Goal: Task Accomplishment & Management: Complete application form

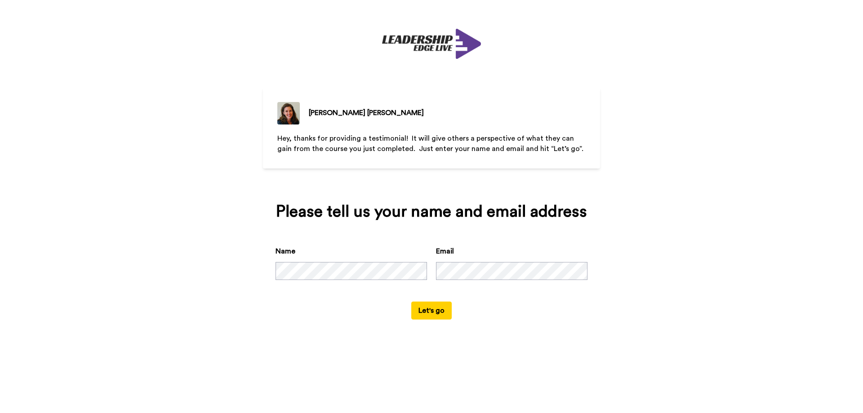
click at [433, 310] on button "Let's go" at bounding box center [431, 311] width 40 height 18
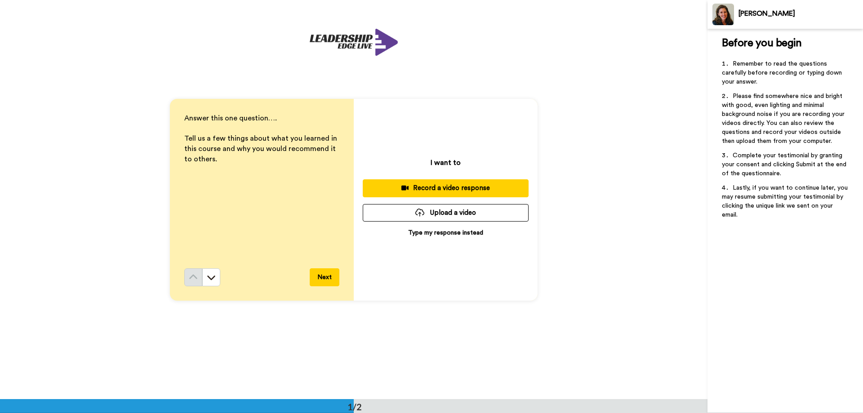
click at [310, 277] on button "Next" at bounding box center [325, 277] width 30 height 18
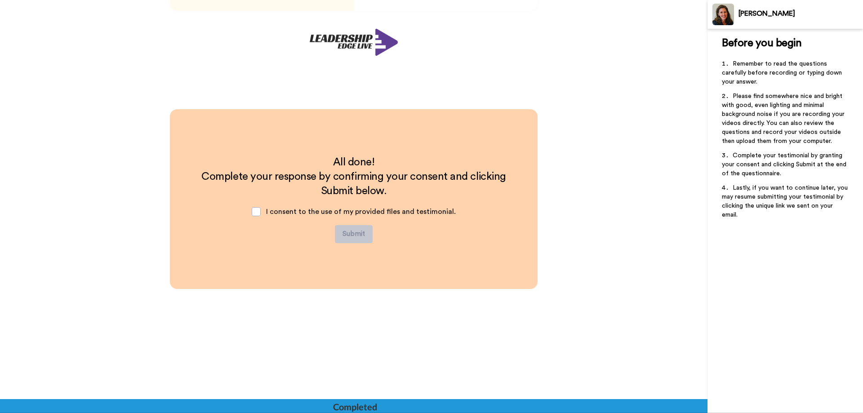
scroll to position [290, 0]
click at [259, 215] on span at bounding box center [256, 211] width 9 height 9
click at [258, 211] on span at bounding box center [256, 211] width 9 height 9
click at [259, 211] on span at bounding box center [256, 211] width 9 height 9
click at [258, 211] on span at bounding box center [256, 211] width 9 height 9
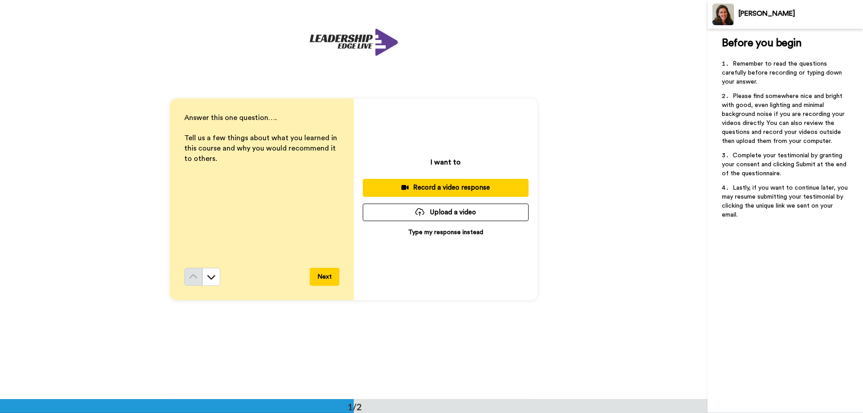
scroll to position [0, 0]
click at [452, 231] on p "Type my response instead" at bounding box center [445, 232] width 75 height 9
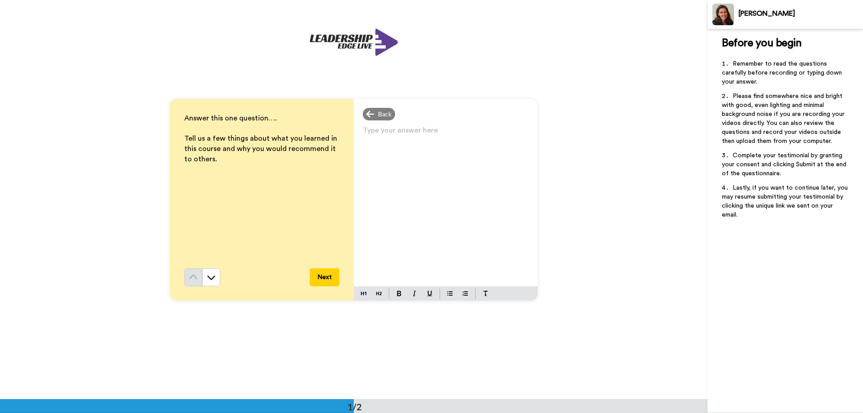
drag, startPoint x: 415, startPoint y: 163, endPoint x: 417, endPoint y: 158, distance: 5.4
click at [416, 160] on div "Type your answer here ﻿" at bounding box center [446, 205] width 184 height 162
click at [323, 270] on button "Next" at bounding box center [325, 277] width 30 height 18
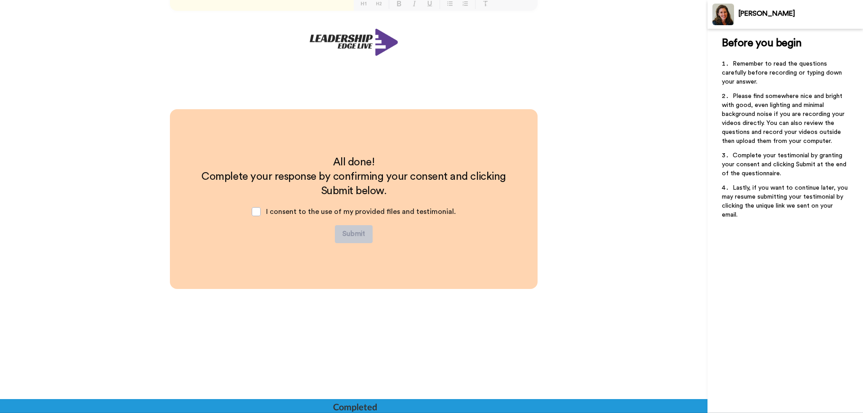
scroll to position [290, 0]
click at [258, 214] on span at bounding box center [256, 211] width 9 height 9
click at [355, 234] on button "Submit" at bounding box center [354, 234] width 38 height 18
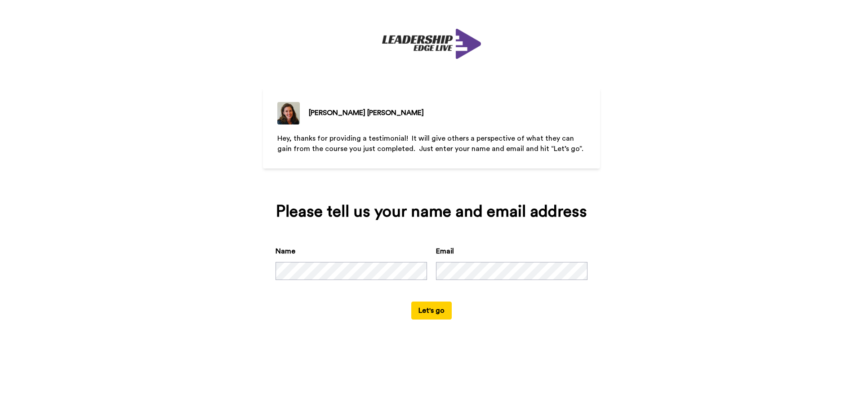
click at [434, 312] on button "Let's go" at bounding box center [431, 311] width 40 height 18
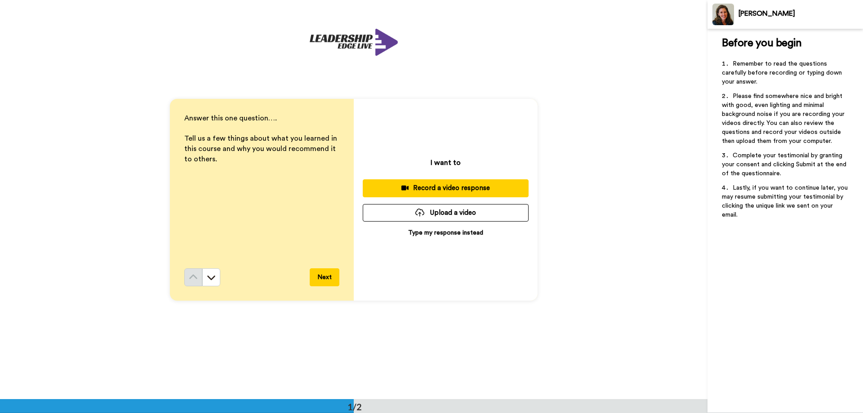
click at [446, 235] on p "Type my response instead" at bounding box center [445, 232] width 75 height 9
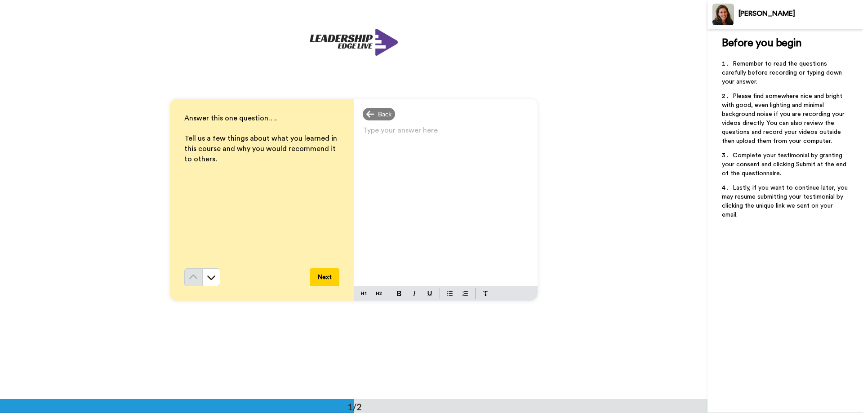
click at [414, 192] on div "Type your answer here ﻿" at bounding box center [446, 205] width 184 height 162
click at [319, 276] on button "Next" at bounding box center [325, 277] width 30 height 18
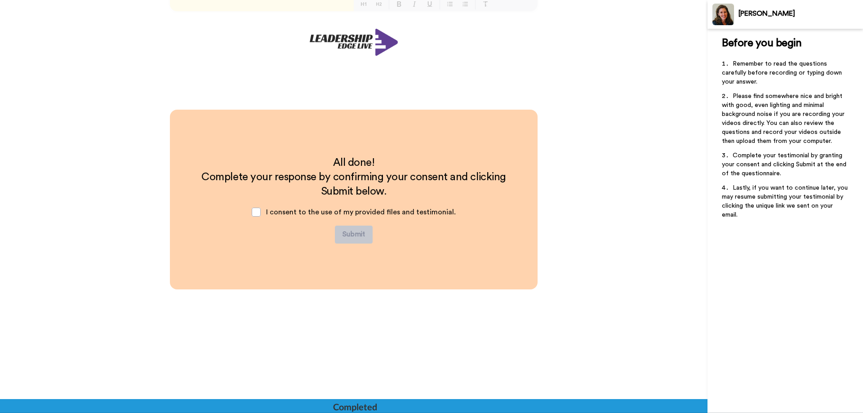
scroll to position [290, 0]
click at [259, 211] on span at bounding box center [256, 211] width 9 height 9
click at [352, 233] on button "Submit" at bounding box center [354, 234] width 38 height 18
